Goal: Navigation & Orientation: Find specific page/section

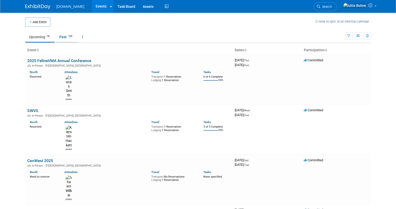
click at [63, 38] on link "Past 120" at bounding box center [67, 37] width 22 height 10
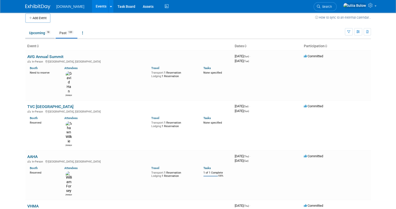
scroll to position [3, 0]
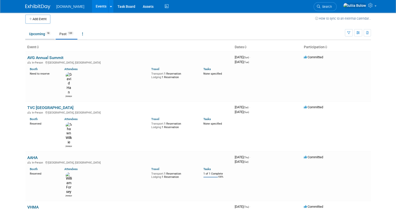
click at [39, 32] on link "Upcoming 18" at bounding box center [39, 34] width 29 height 10
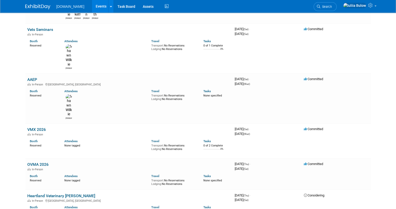
scroll to position [263, 0]
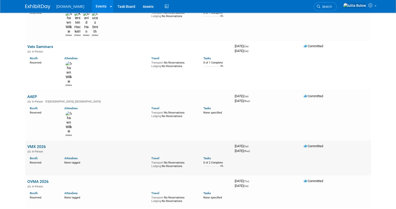
click at [41, 144] on link "VMX 2026" at bounding box center [36, 146] width 19 height 5
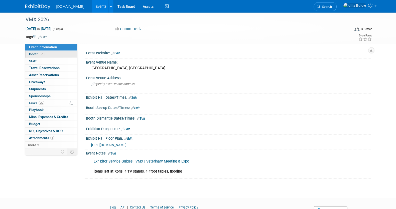
click at [45, 53] on link "Booth" at bounding box center [51, 54] width 52 height 7
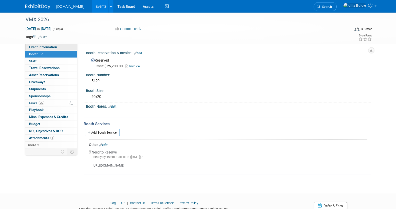
click at [49, 46] on span "Event Information" at bounding box center [43, 47] width 28 height 4
